Goal: Information Seeking & Learning: Learn about a topic

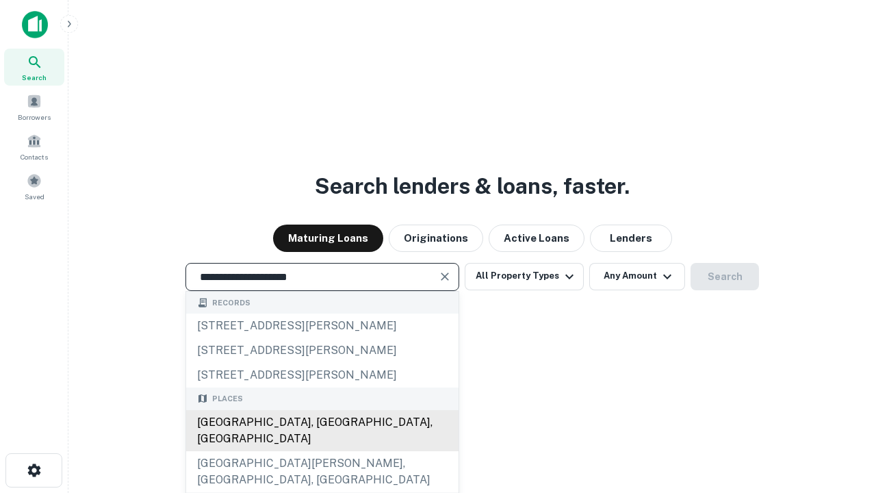
click at [322, 451] on div "[GEOGRAPHIC_DATA], [GEOGRAPHIC_DATA], [GEOGRAPHIC_DATA]" at bounding box center [322, 430] width 272 height 41
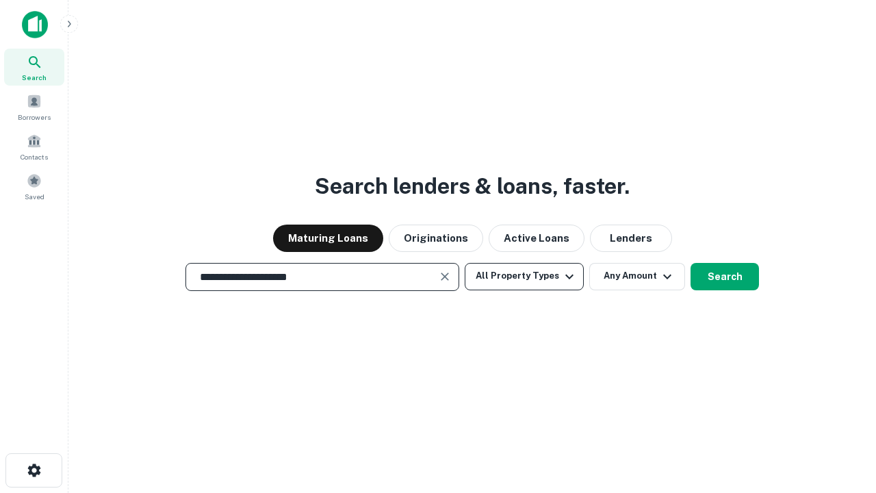
type input "**********"
click at [524, 276] on button "All Property Types" at bounding box center [524, 276] width 119 height 27
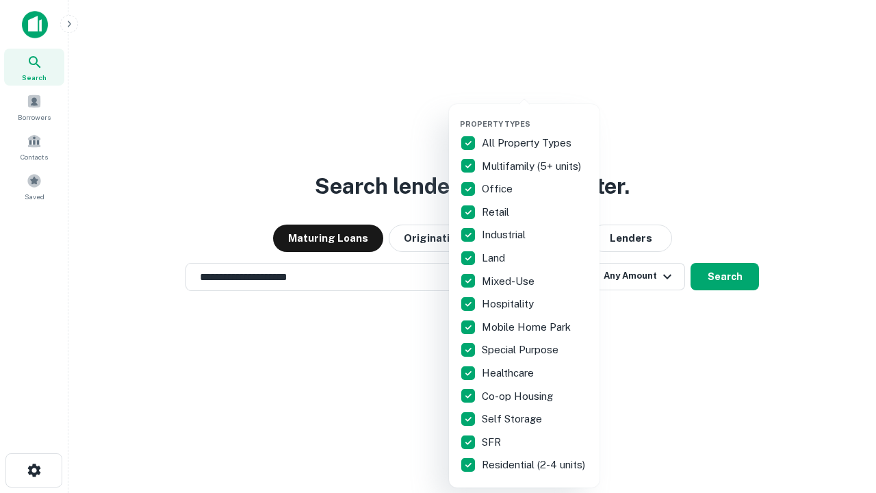
click at [535, 115] on button "button" at bounding box center [535, 115] width 151 height 1
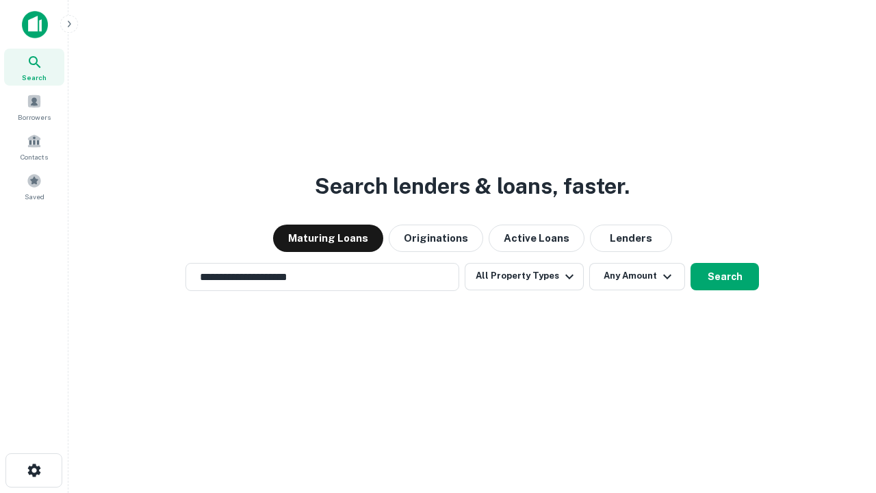
scroll to position [8, 165]
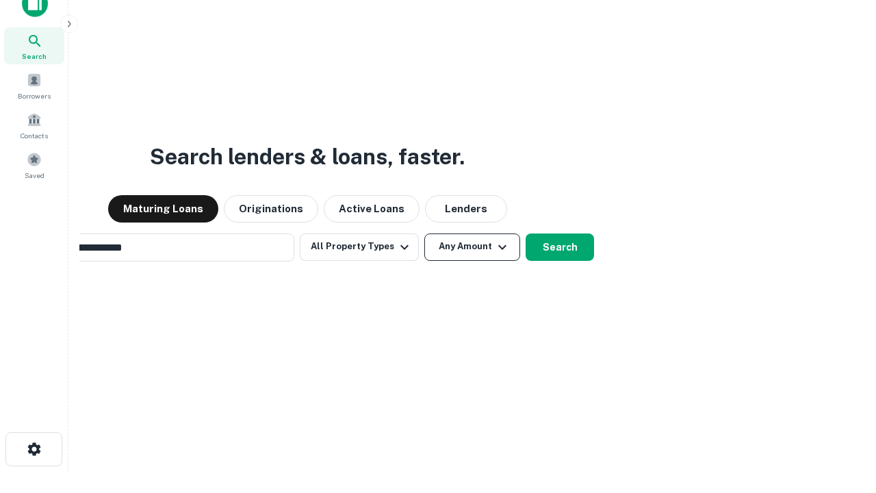
click at [424, 233] on button "Any Amount" at bounding box center [472, 246] width 96 height 27
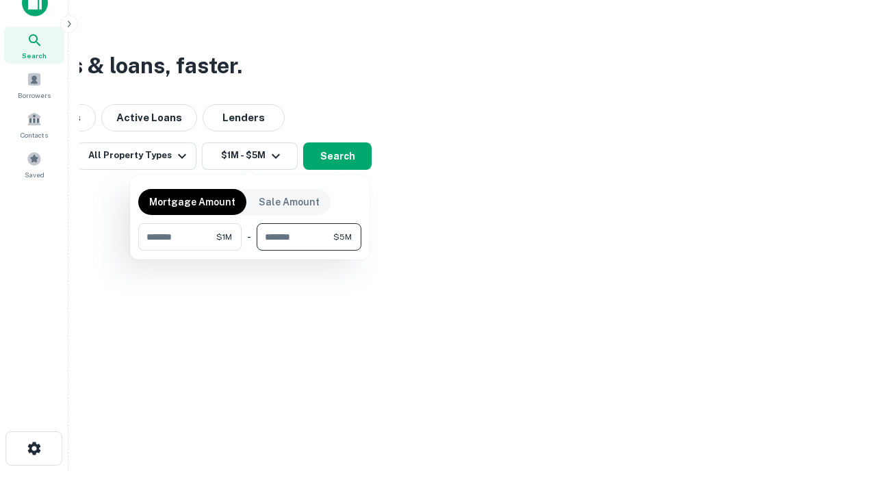
type input "*******"
click at [250, 251] on button "button" at bounding box center [249, 251] width 223 height 1
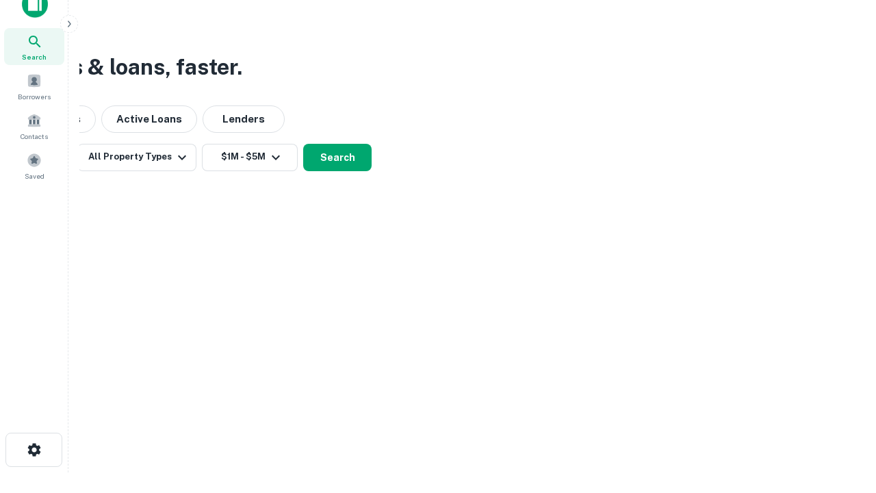
scroll to position [8, 253]
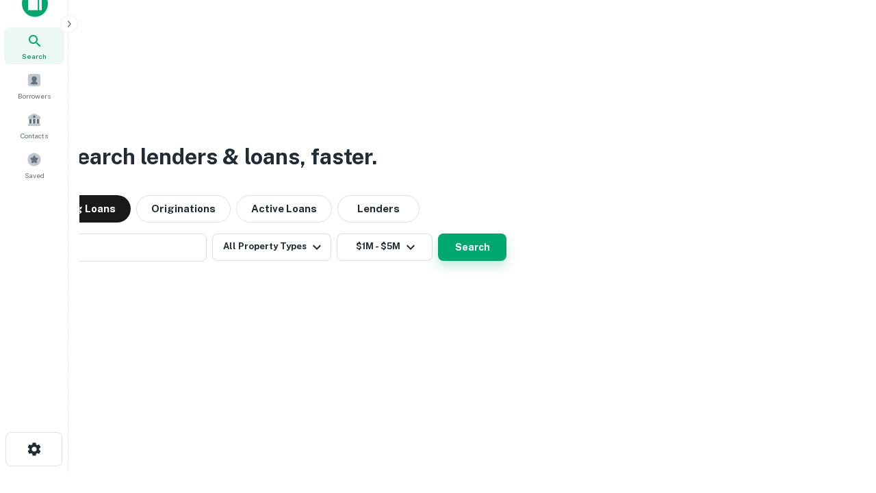
click at [438, 233] on button "Search" at bounding box center [472, 246] width 68 height 27
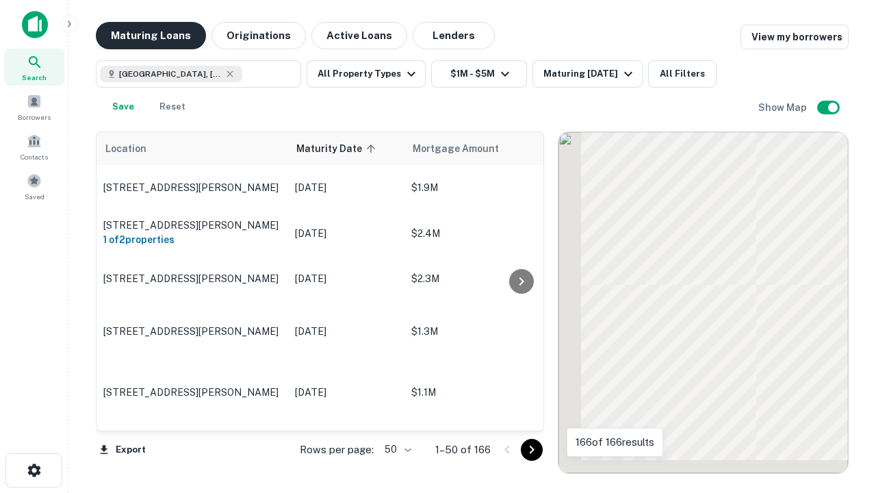
click at [151, 36] on button "Maturing Loans" at bounding box center [151, 35] width 110 height 27
